Goal: Task Accomplishment & Management: Manage account settings

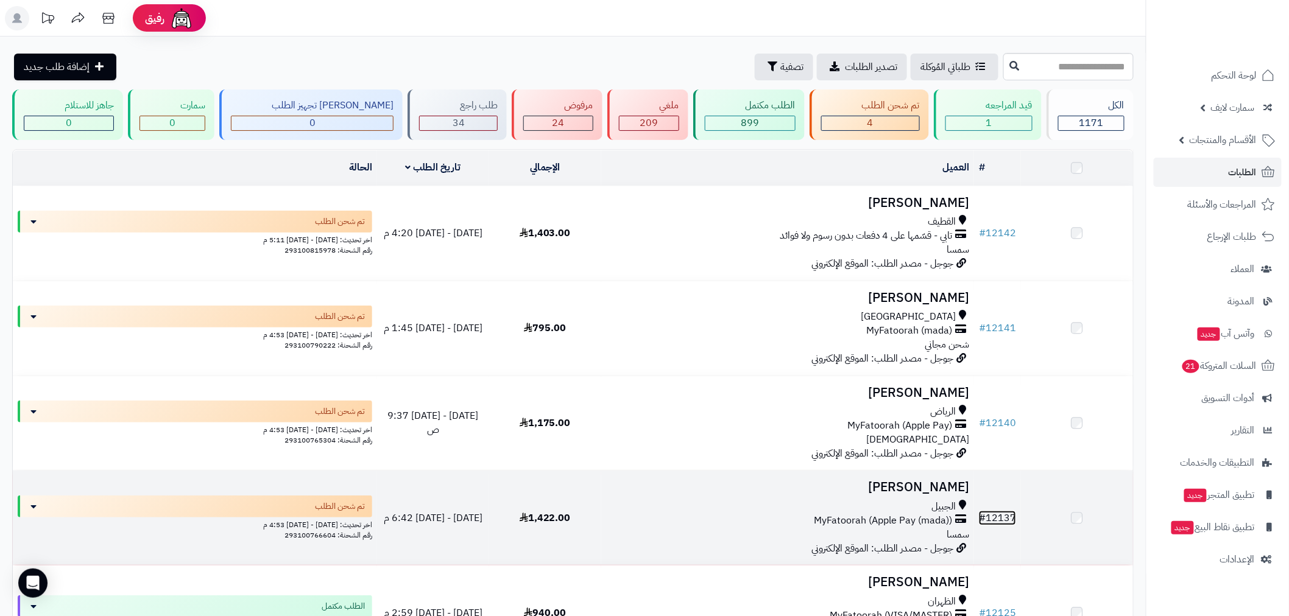
click at [996, 513] on link "# 12137" at bounding box center [997, 518] width 37 height 15
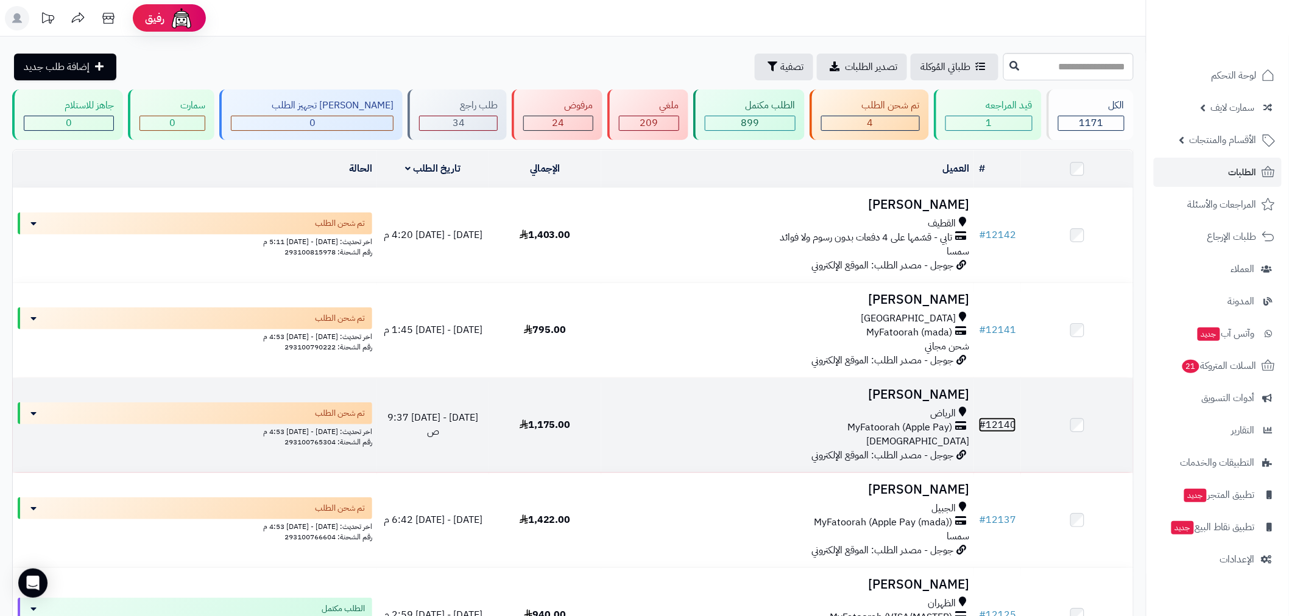
click at [1005, 428] on link "# 12140" at bounding box center [997, 425] width 37 height 15
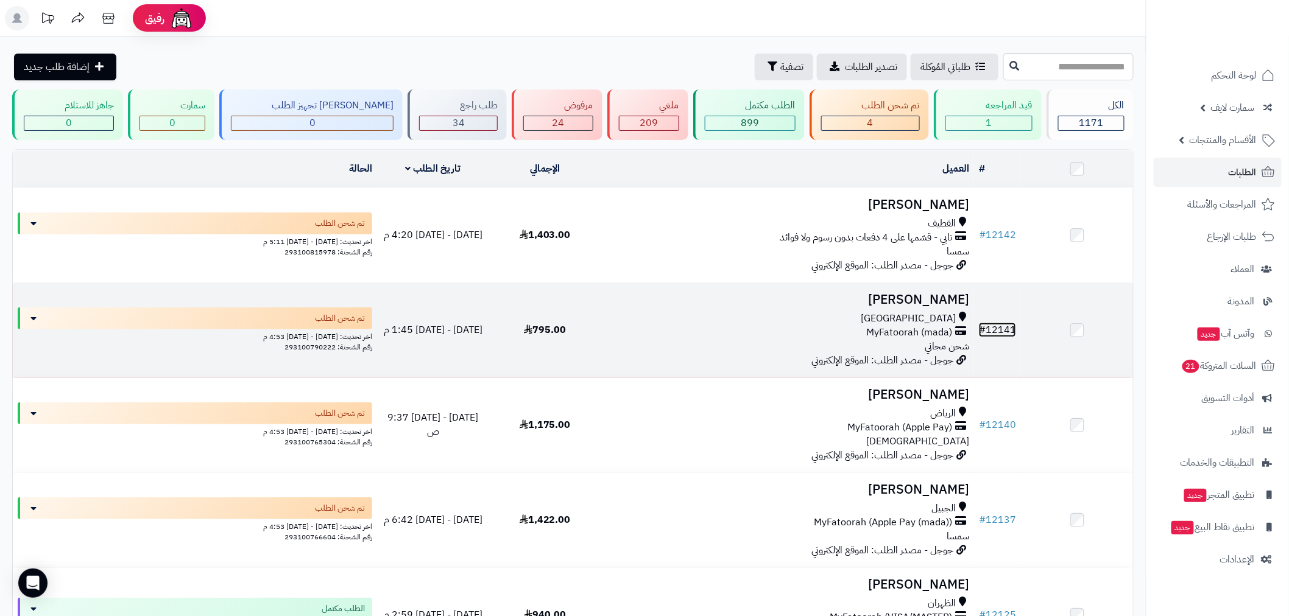
click at [990, 323] on link "# 12141" at bounding box center [997, 330] width 37 height 15
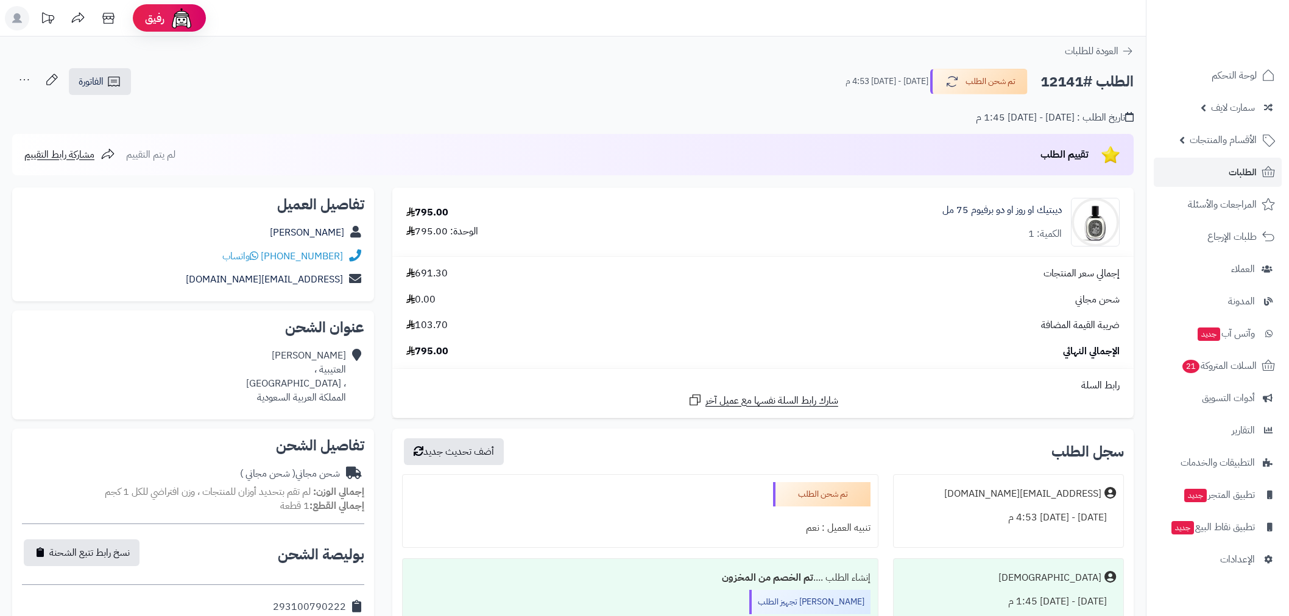
scroll to position [315, 0]
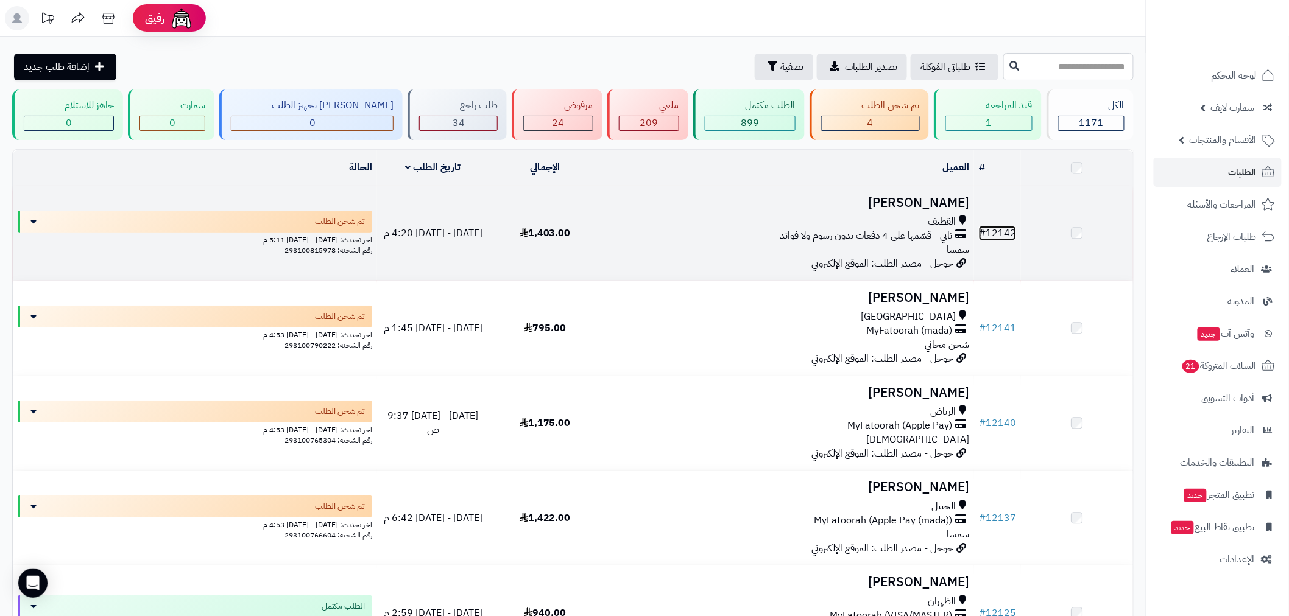
click at [999, 234] on link "# 12142" at bounding box center [997, 233] width 37 height 15
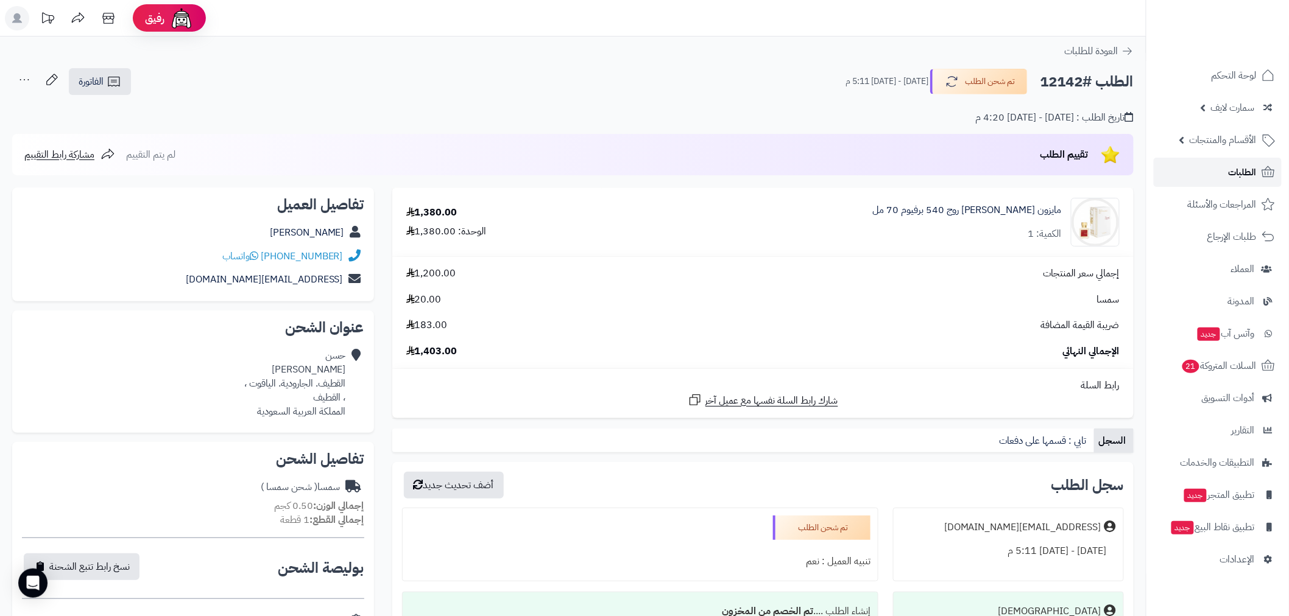
click at [1216, 163] on link "الطلبات" at bounding box center [1217, 172] width 128 height 29
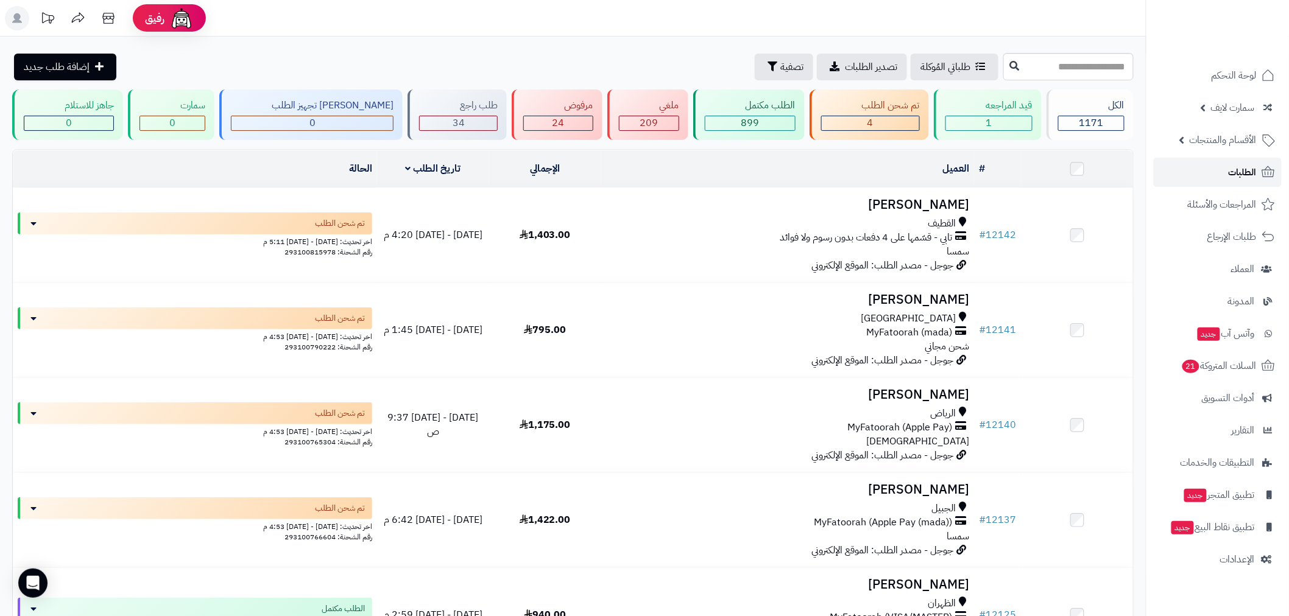
click at [1215, 177] on link "الطلبات" at bounding box center [1217, 172] width 128 height 29
click at [1230, 180] on span "الطلبات" at bounding box center [1242, 172] width 28 height 17
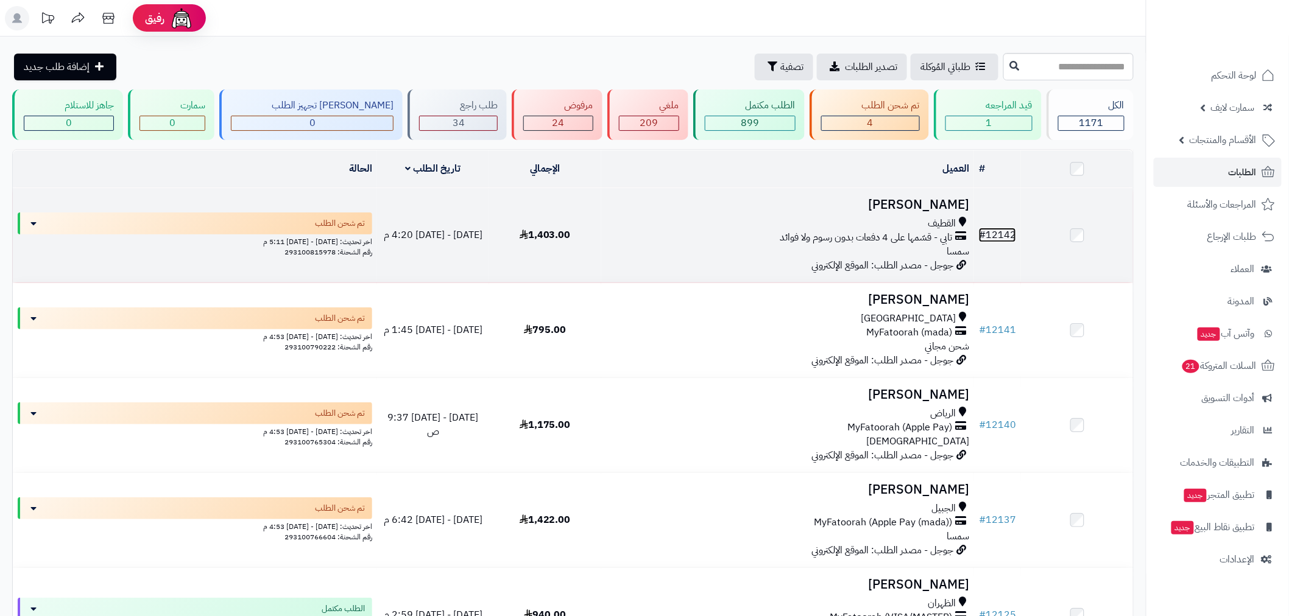
click at [1012, 228] on link "# 12142" at bounding box center [997, 235] width 37 height 15
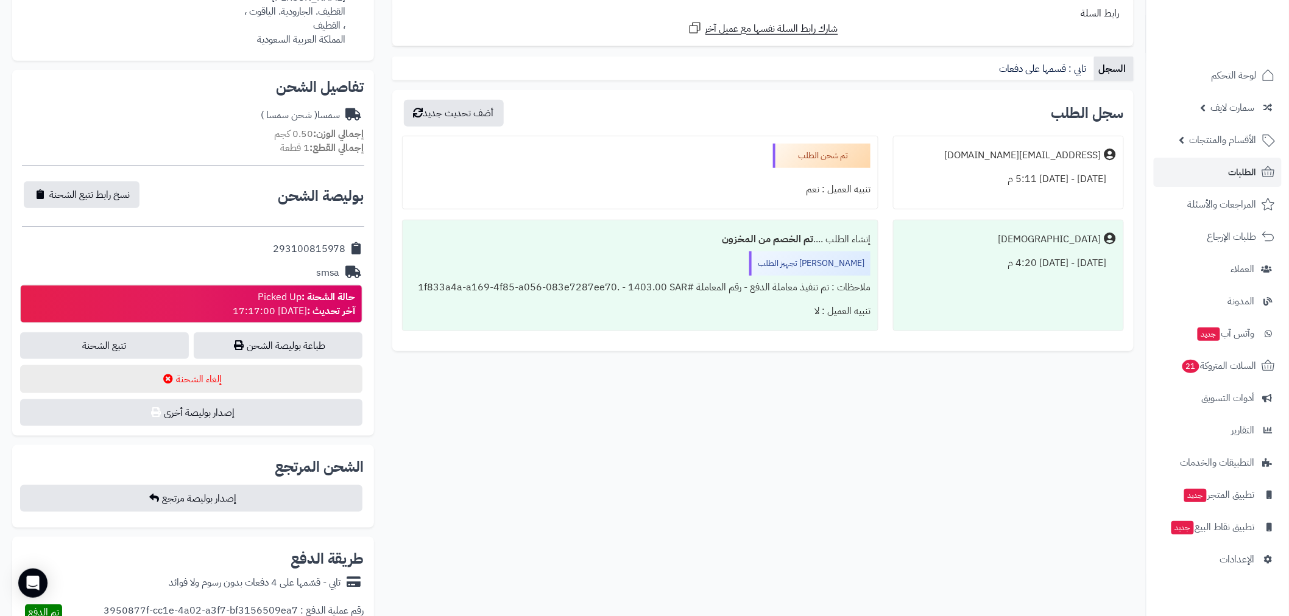
scroll to position [473, 0]
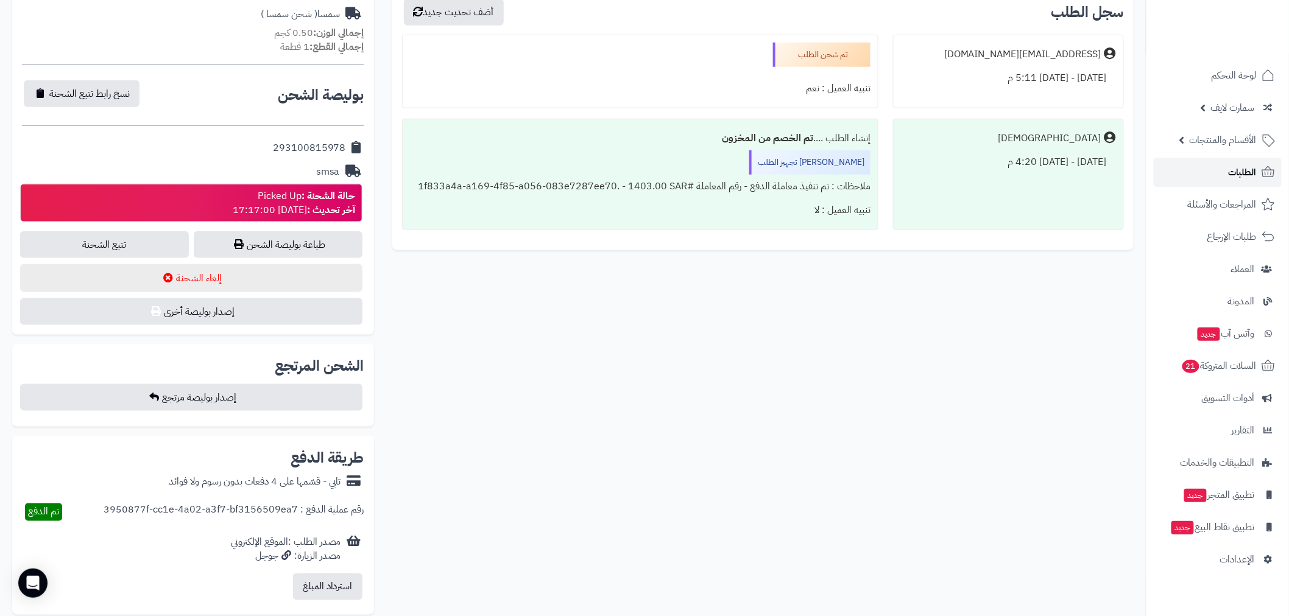
click at [1245, 165] on span "الطلبات" at bounding box center [1242, 172] width 28 height 17
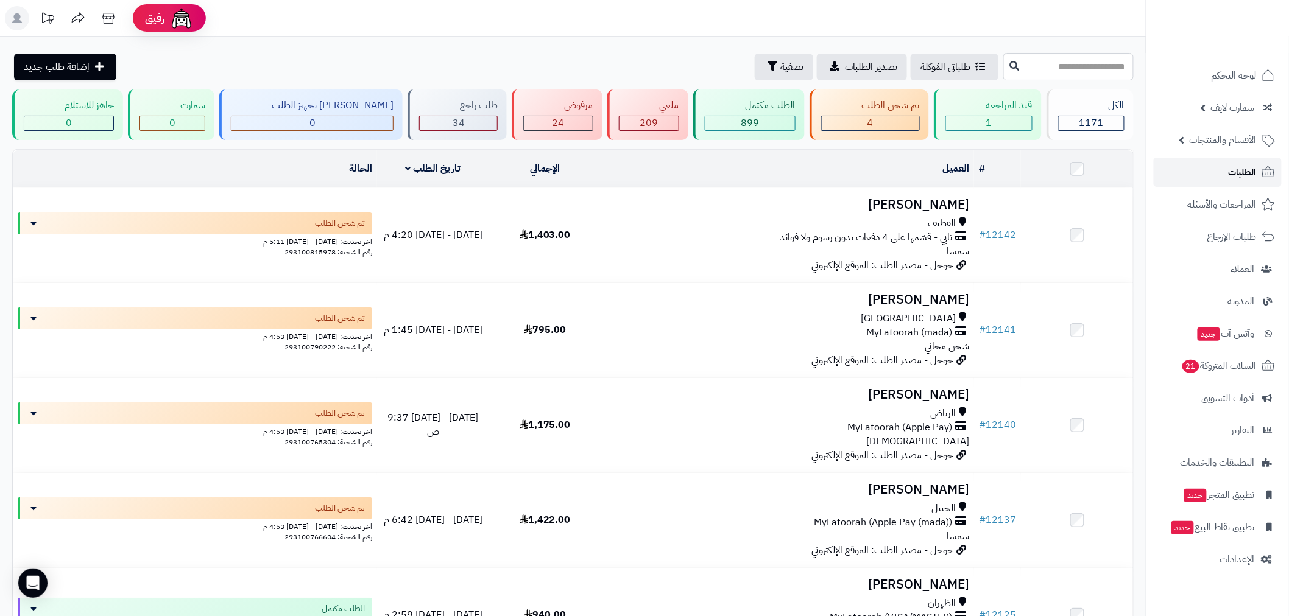
click at [1209, 174] on link "الطلبات" at bounding box center [1217, 172] width 128 height 29
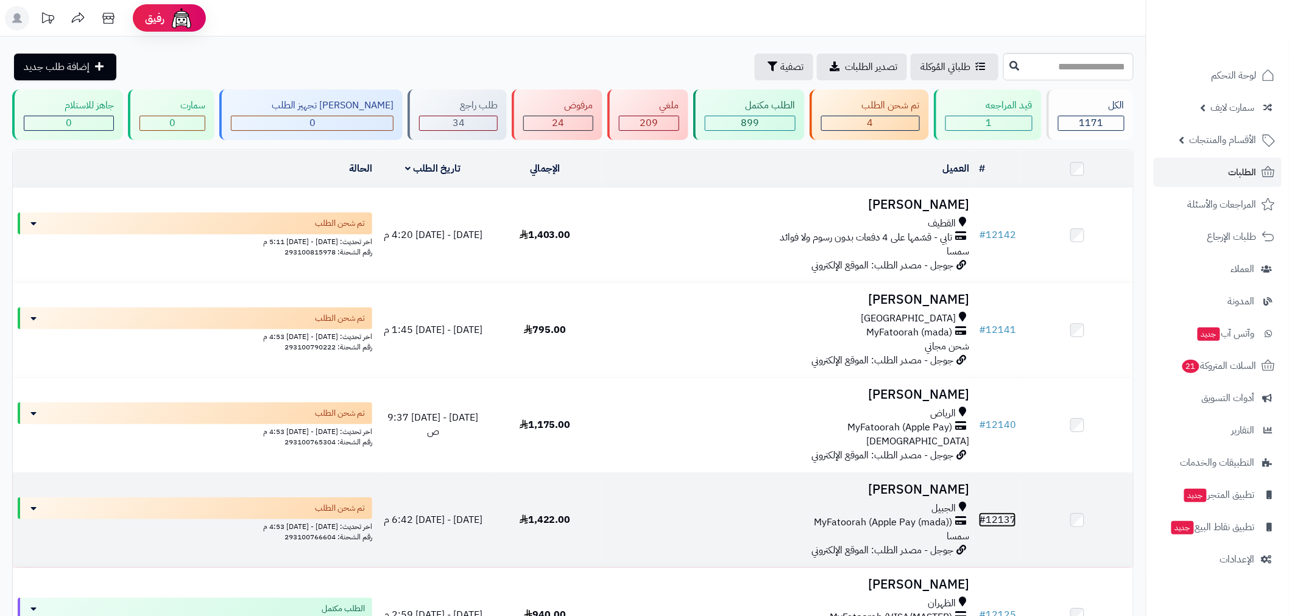
click at [995, 518] on link "# 12137" at bounding box center [997, 520] width 37 height 15
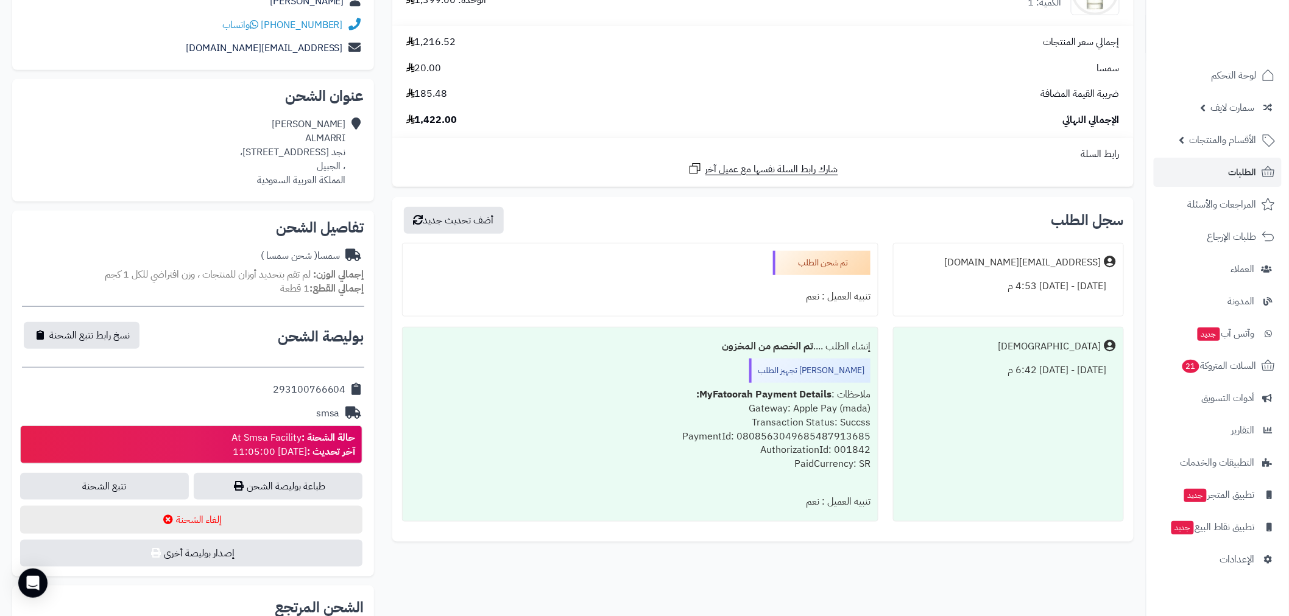
scroll to position [315, 0]
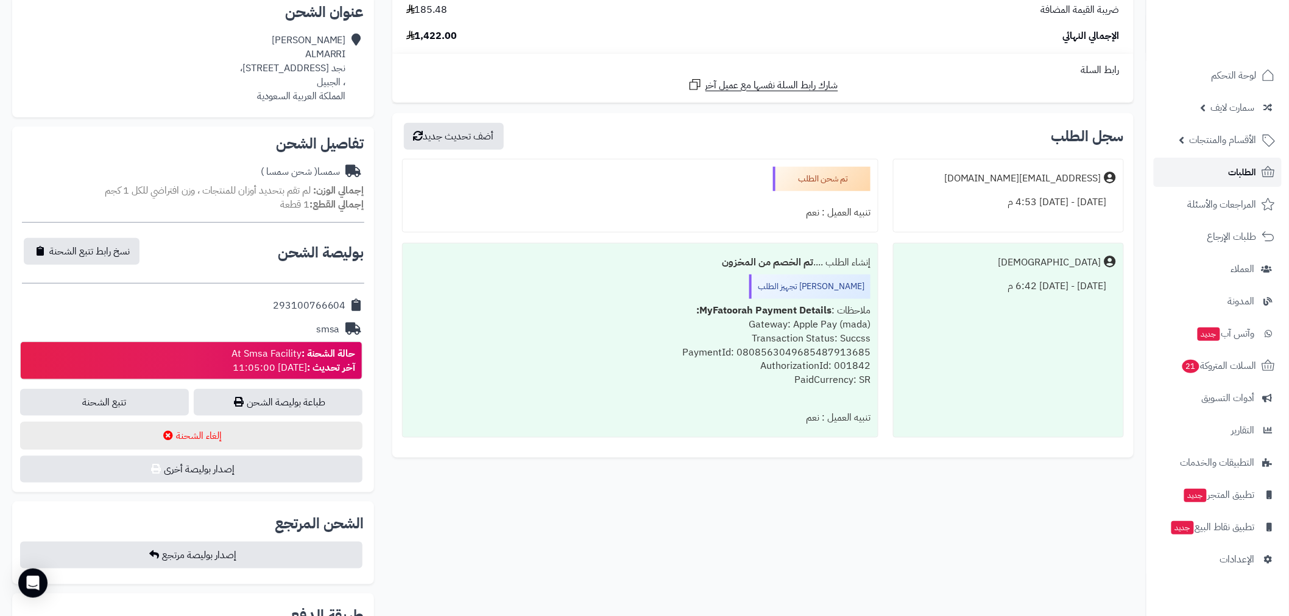
click at [1241, 177] on span "الطلبات" at bounding box center [1242, 172] width 28 height 17
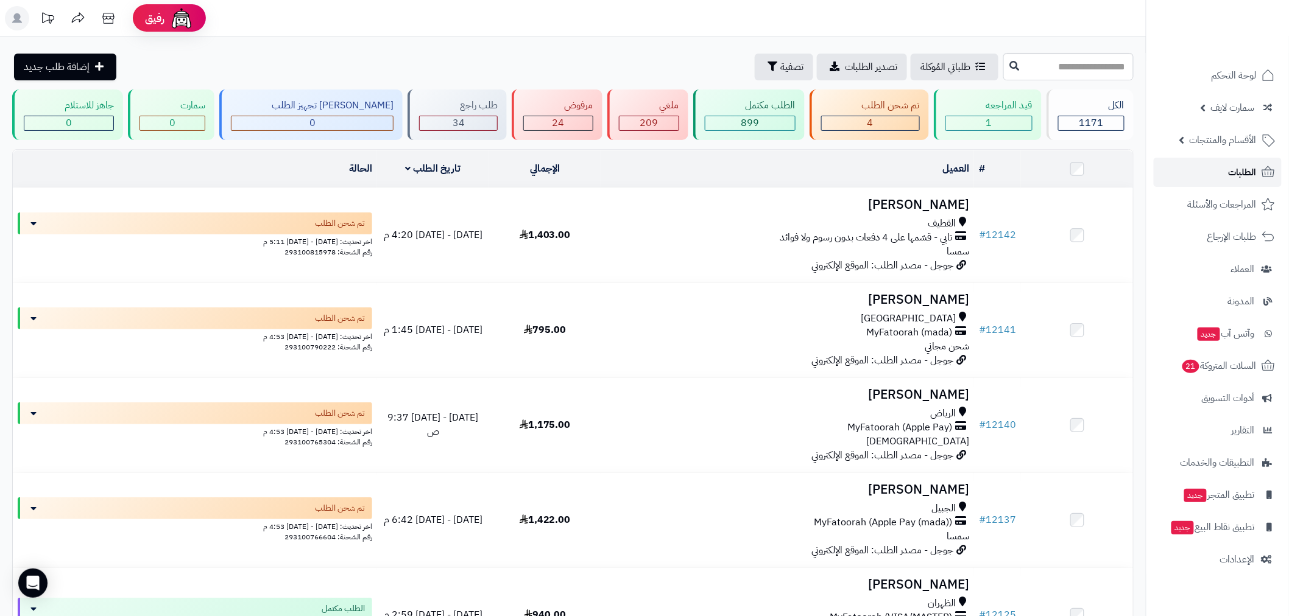
click at [1194, 172] on link "الطلبات" at bounding box center [1217, 172] width 128 height 29
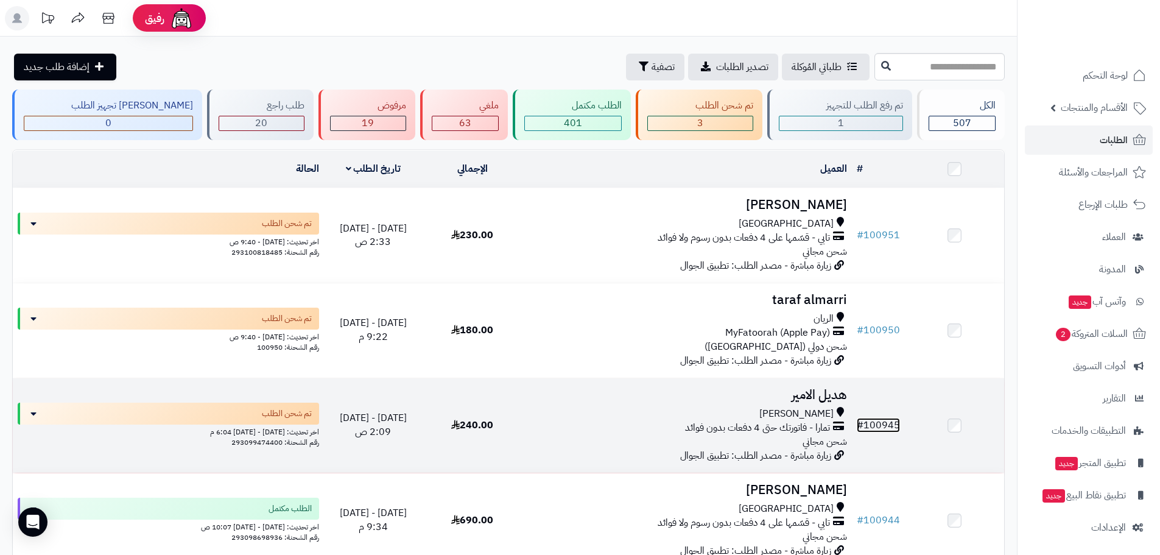
click at [893, 428] on link "# 100945" at bounding box center [878, 425] width 43 height 15
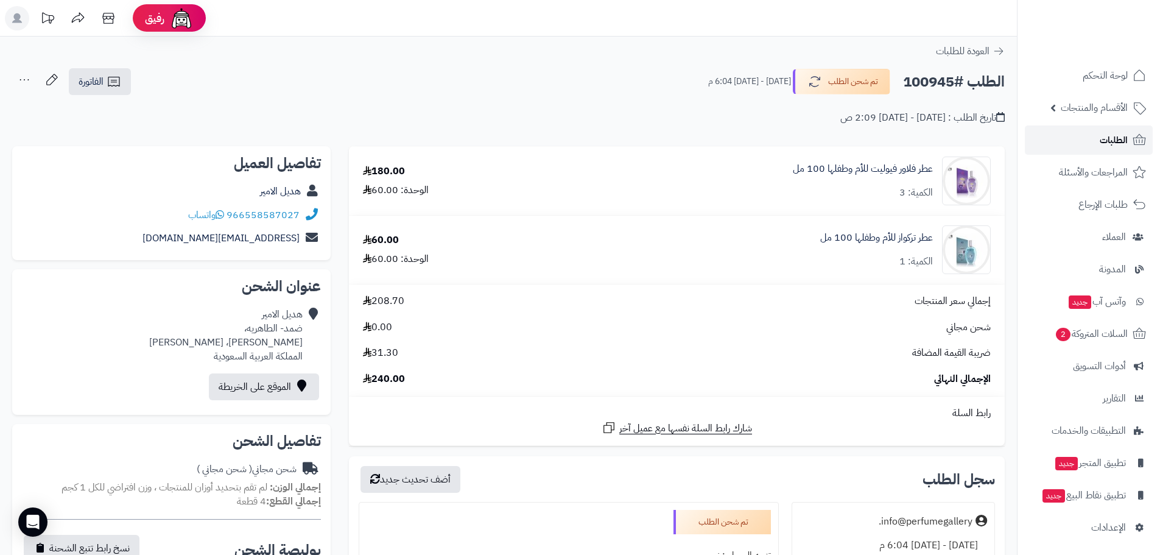
click at [1117, 144] on span "الطلبات" at bounding box center [1114, 140] width 28 height 17
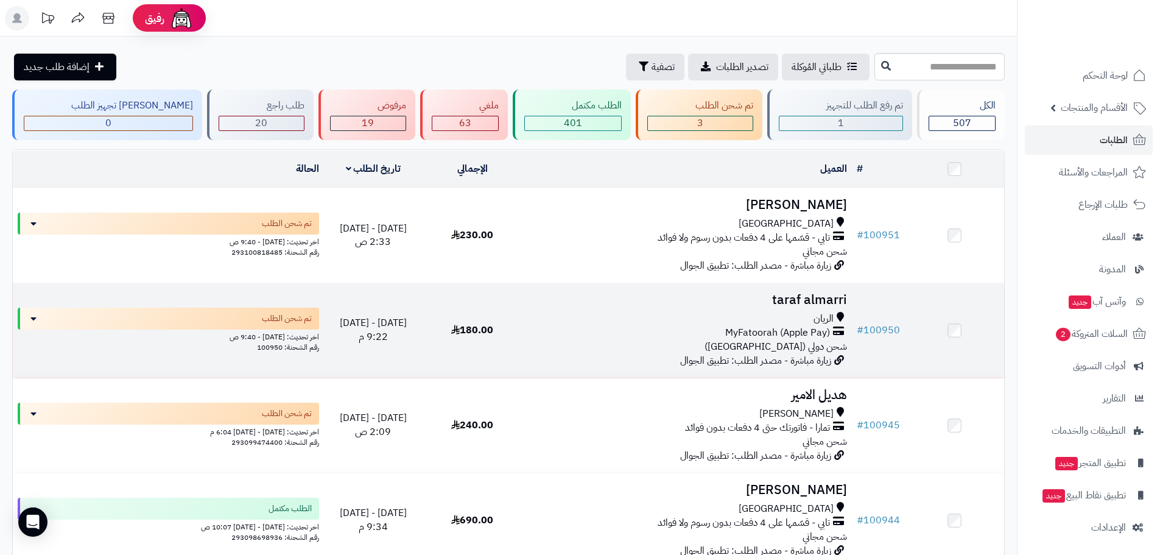
click at [882, 318] on td "# 100950" at bounding box center [878, 330] width 53 height 94
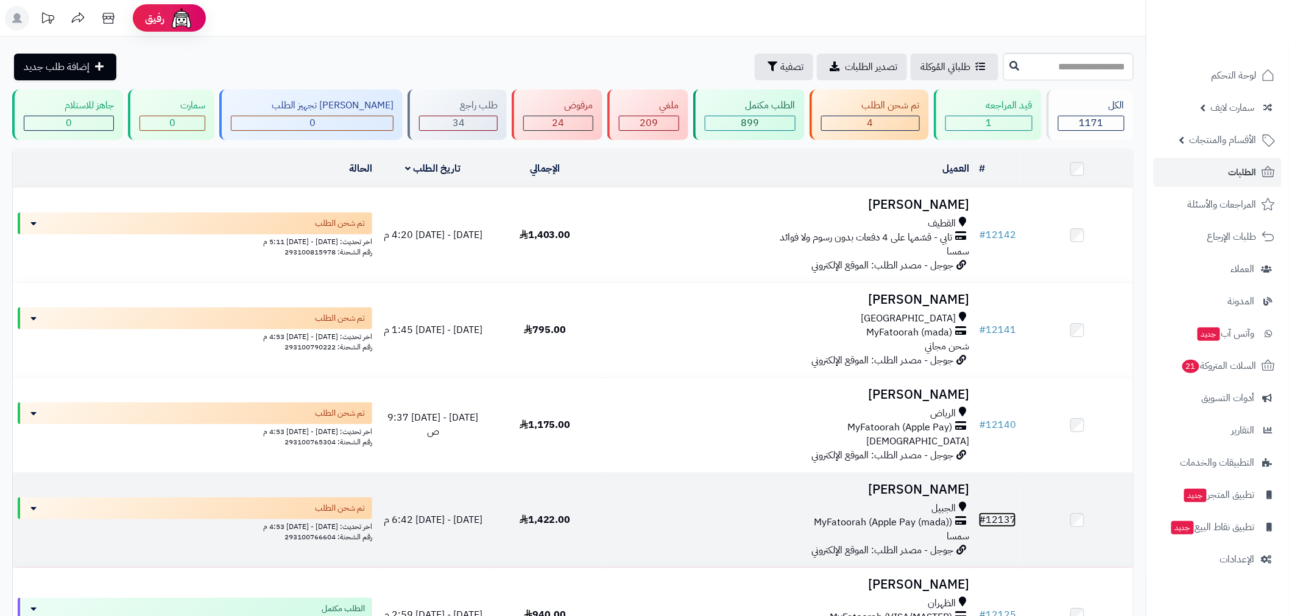
click at [988, 513] on link "# 12137" at bounding box center [997, 520] width 37 height 15
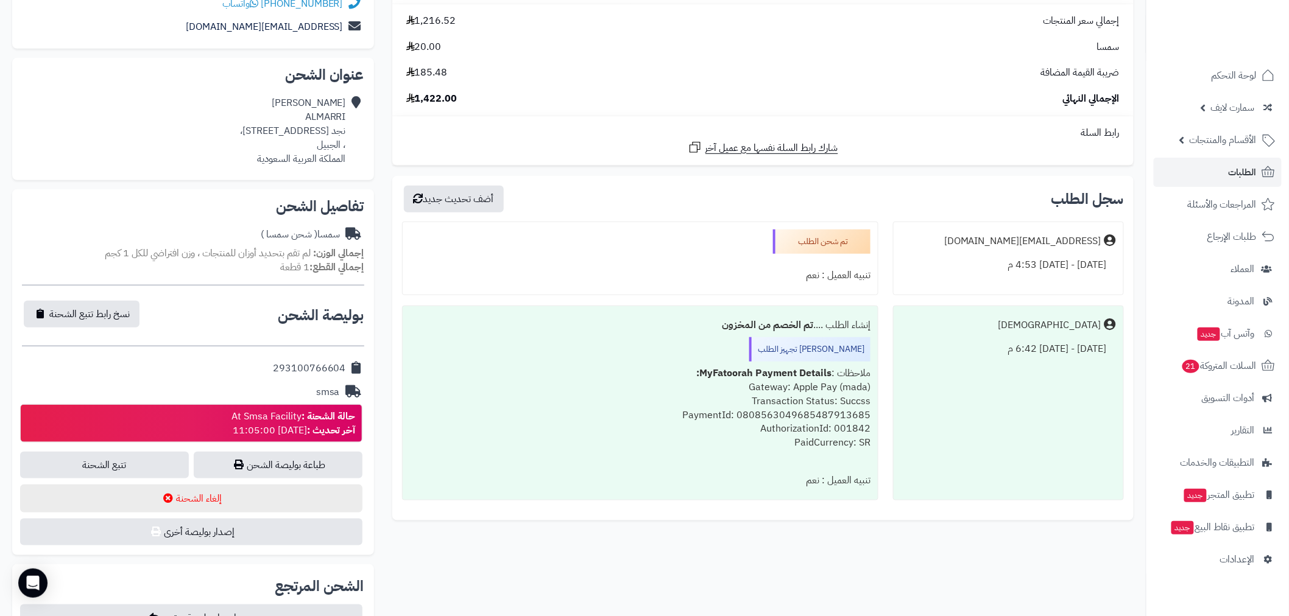
scroll to position [315, 0]
